Goal: Use online tool/utility: Utilize a website feature to perform a specific function

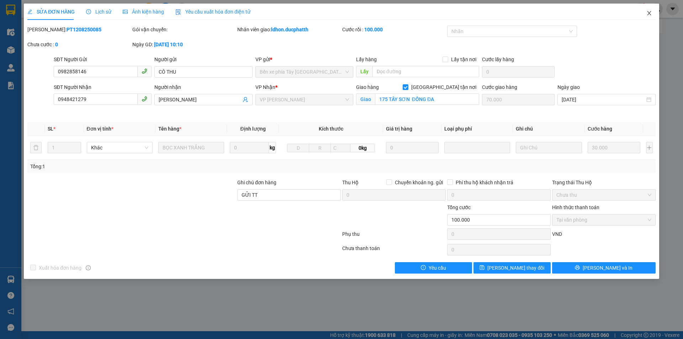
click at [652, 9] on span "Close" at bounding box center [649, 14] width 20 height 20
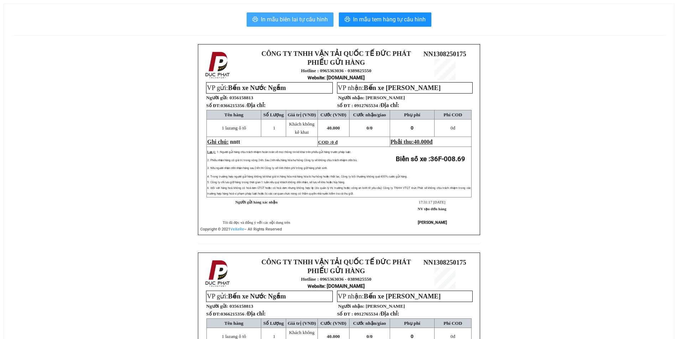
click at [305, 26] on button "In mẫu biên lai tự cấu hình" at bounding box center [290, 19] width 87 height 14
click at [317, 17] on span "In mẫu biên lai tự cấu hình" at bounding box center [294, 19] width 67 height 9
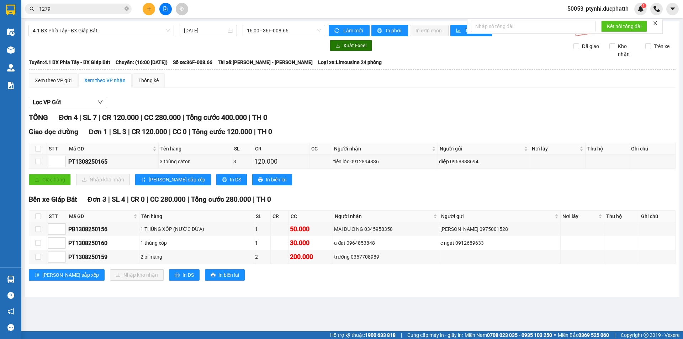
click at [60, 8] on input "1279" at bounding box center [81, 9] width 84 height 8
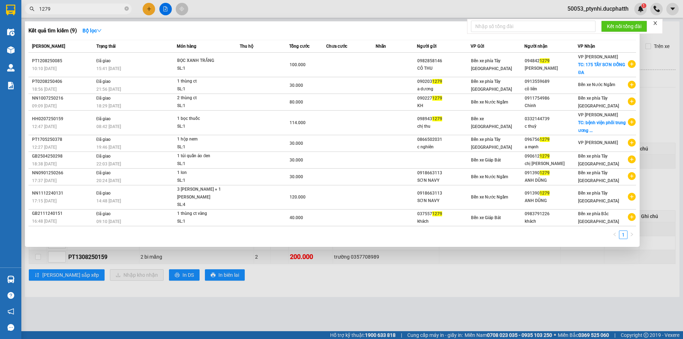
click at [60, 8] on input "1279" at bounding box center [81, 9] width 84 height 8
paste input "0971004272"
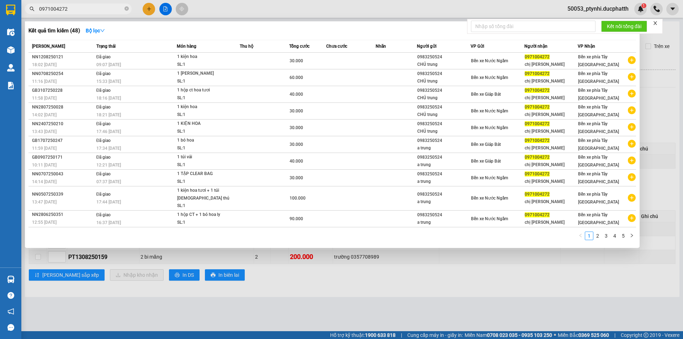
type input "0971004272"
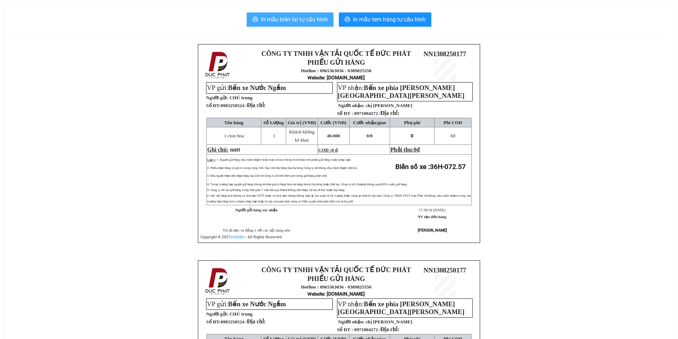
click at [291, 15] on span "In mẫu biên lai tự cấu hình" at bounding box center [294, 19] width 67 height 9
click at [309, 20] on span "In mẫu biên lai tự cấu hình" at bounding box center [294, 19] width 67 height 9
click at [288, 22] on span "In mẫu biên lai tự cấu hình" at bounding box center [294, 19] width 67 height 9
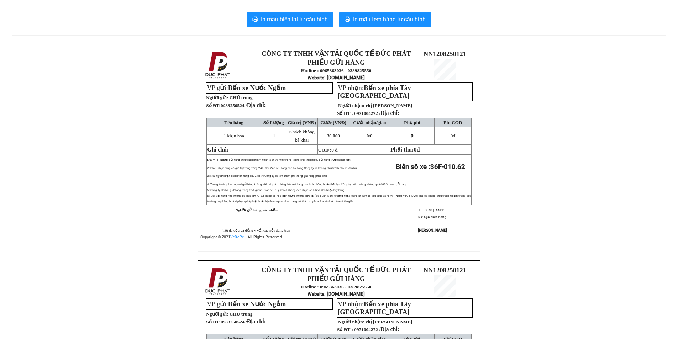
click at [151, 74] on div "In mẫu biên lai tự cấu hình In mẫu tem hàng tự cấu hình CÔNG TY TNHH VẬN TẢI QU…" at bounding box center [339, 244] width 670 height 481
